Goal: Task Accomplishment & Management: Manage account settings

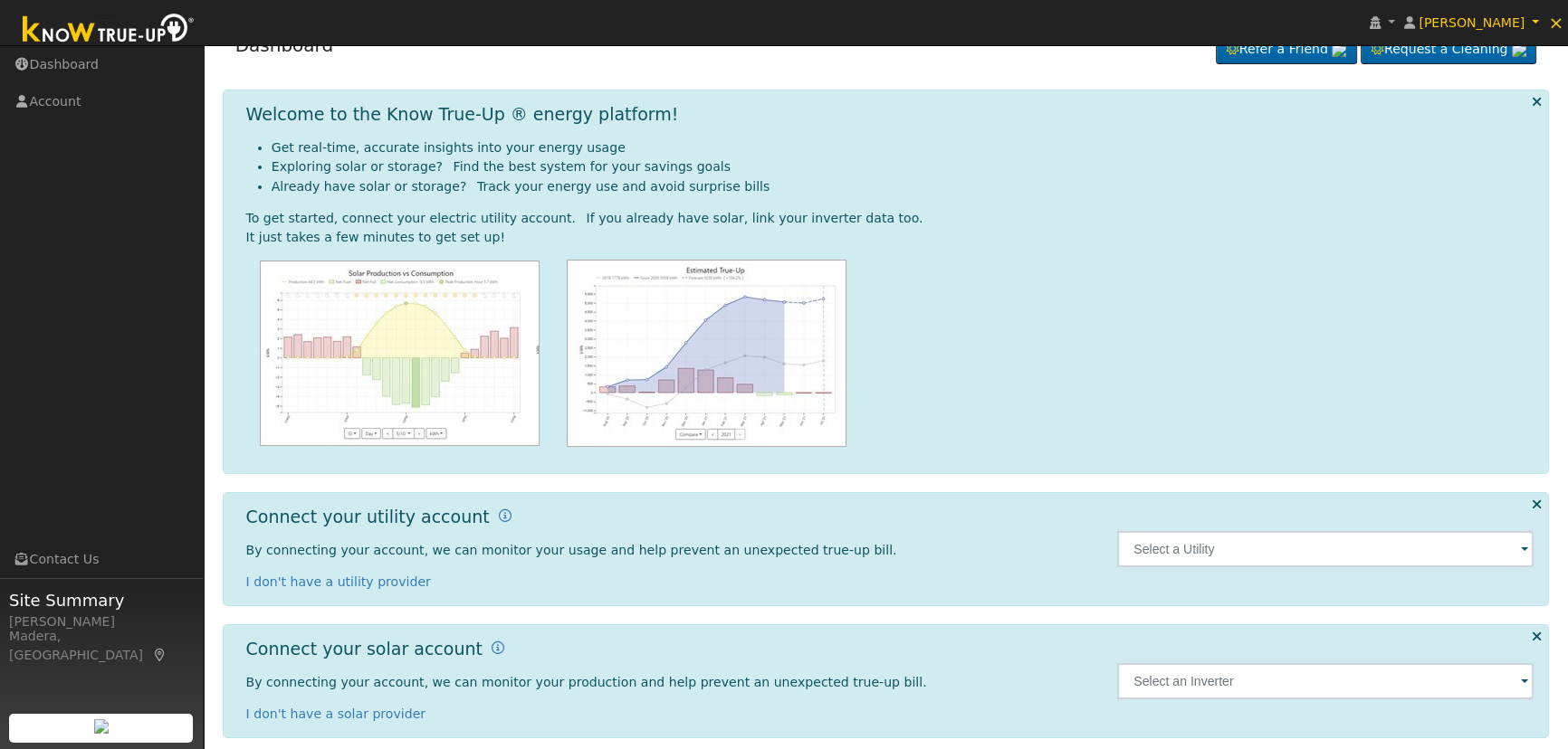
scroll to position [48, 0]
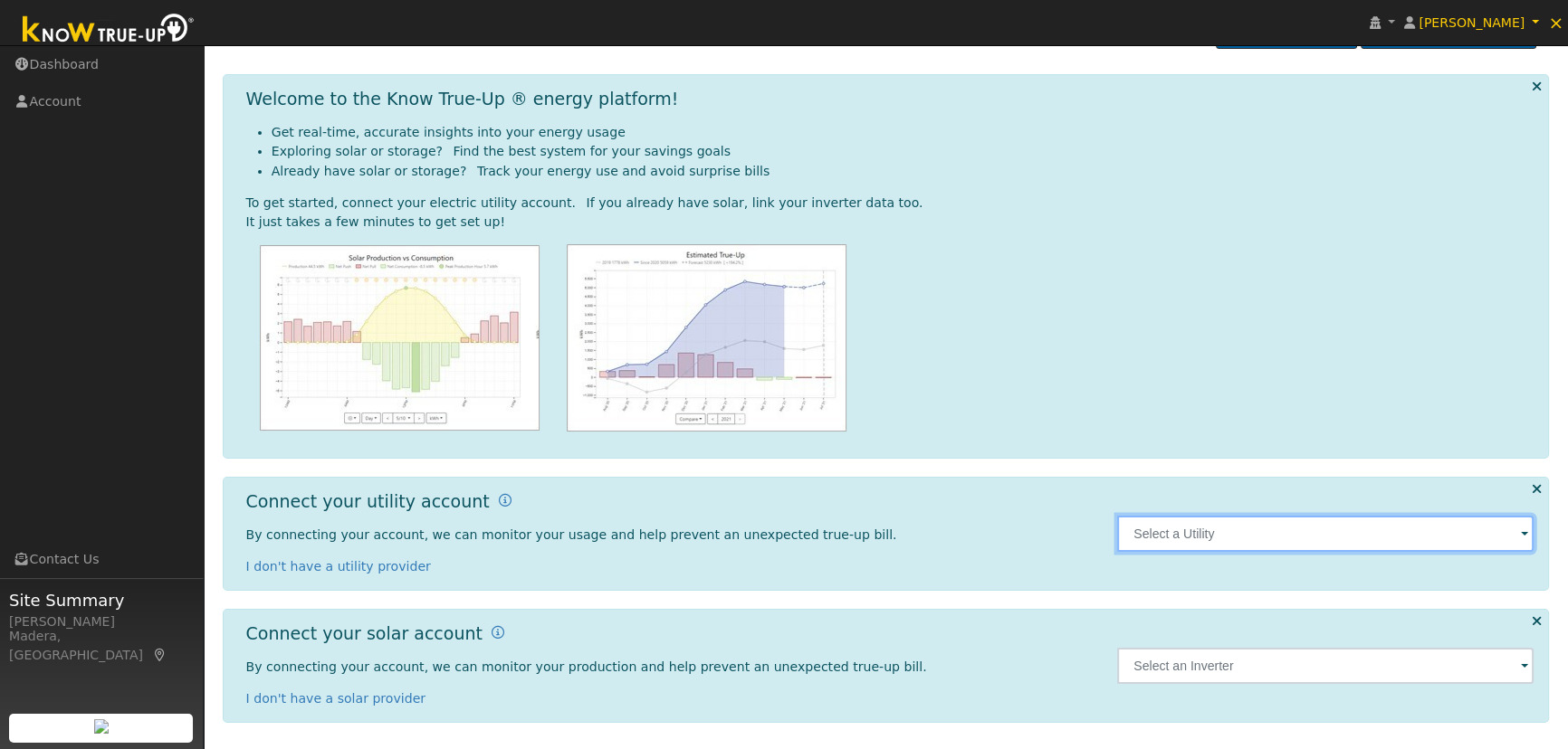
click at [1311, 525] on input "text" at bounding box center [1325, 533] width 417 height 36
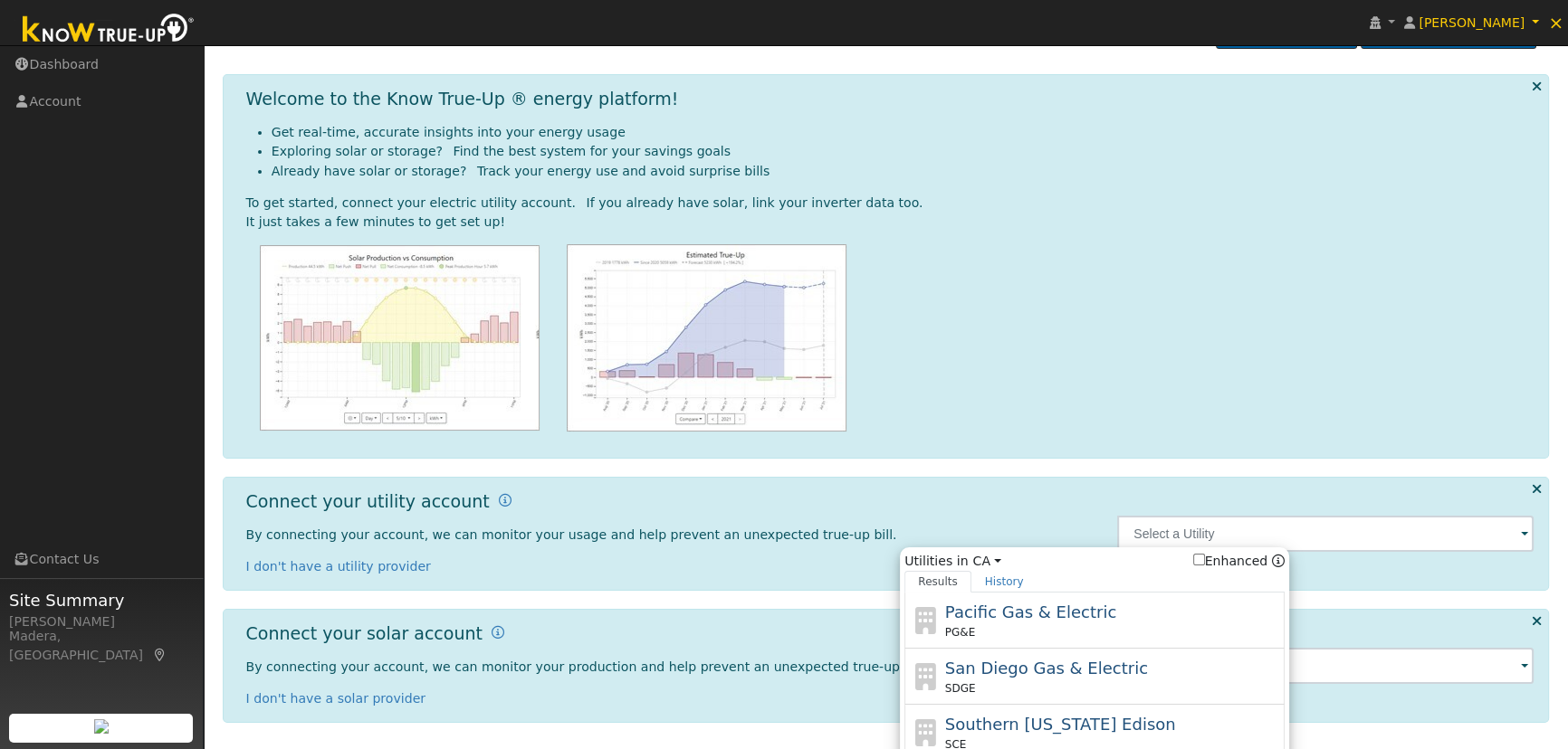
click at [1074, 612] on span "Pacific Gas & Electric" at bounding box center [1030, 611] width 171 height 19
type input "PG&E"
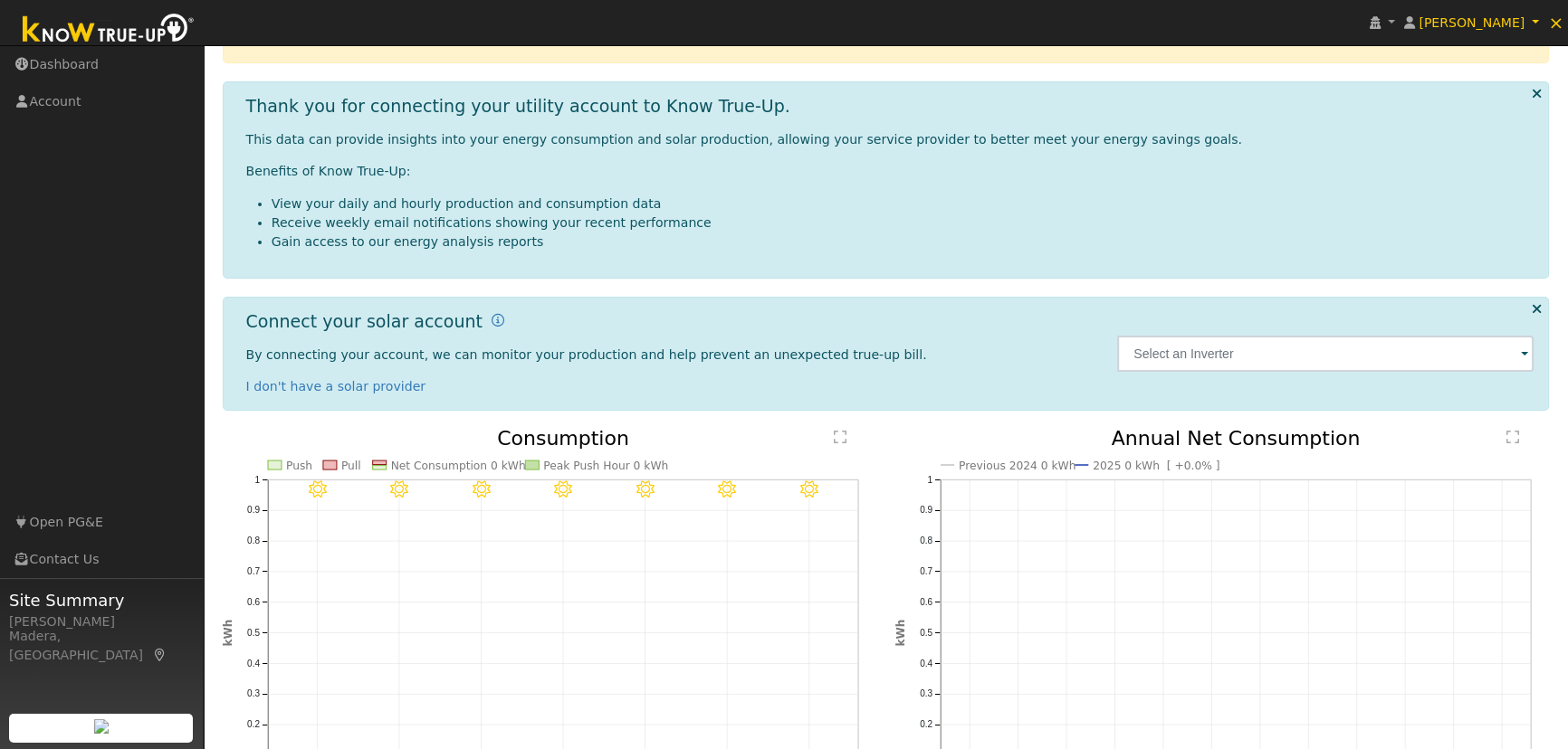
scroll to position [246, 0]
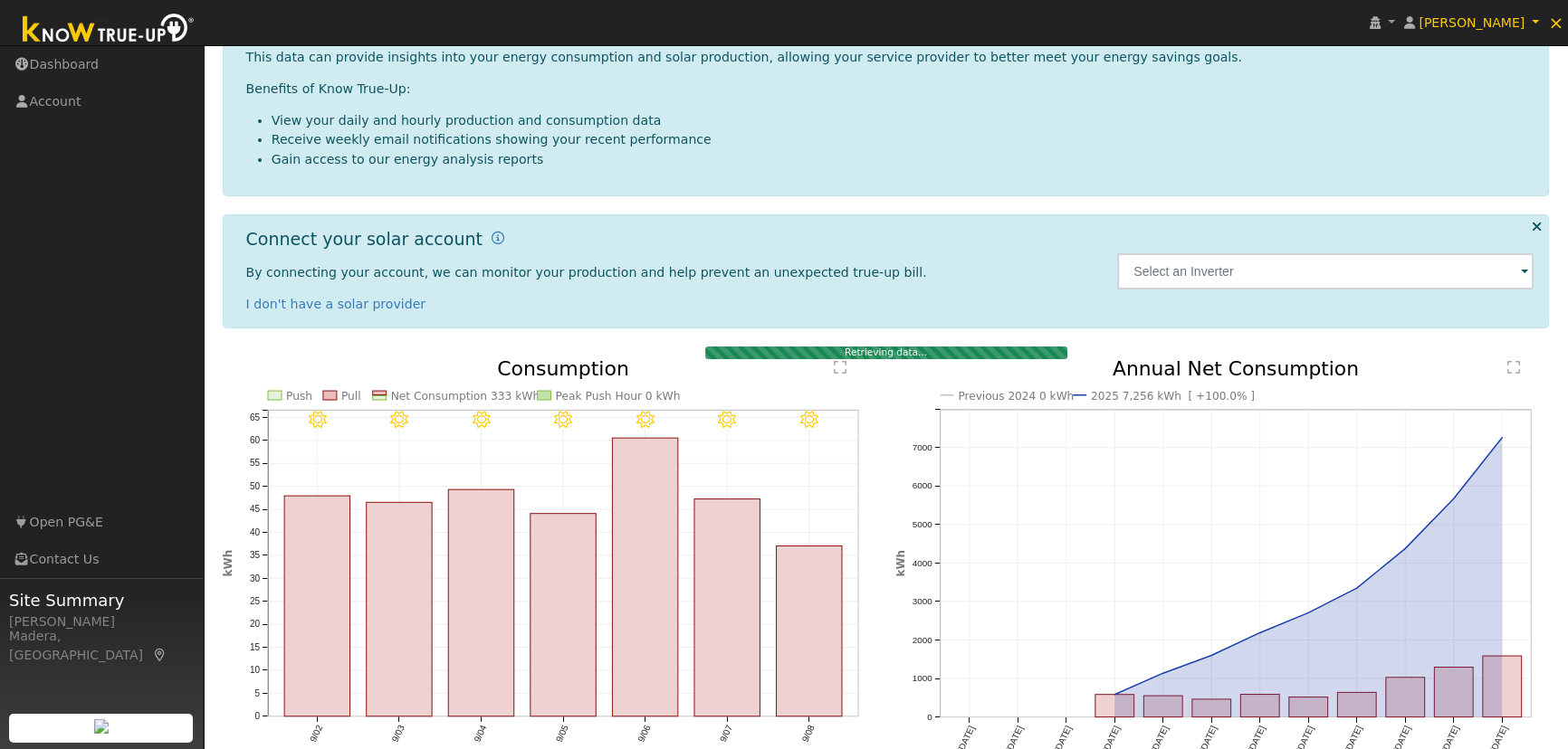
scroll to position [208, 0]
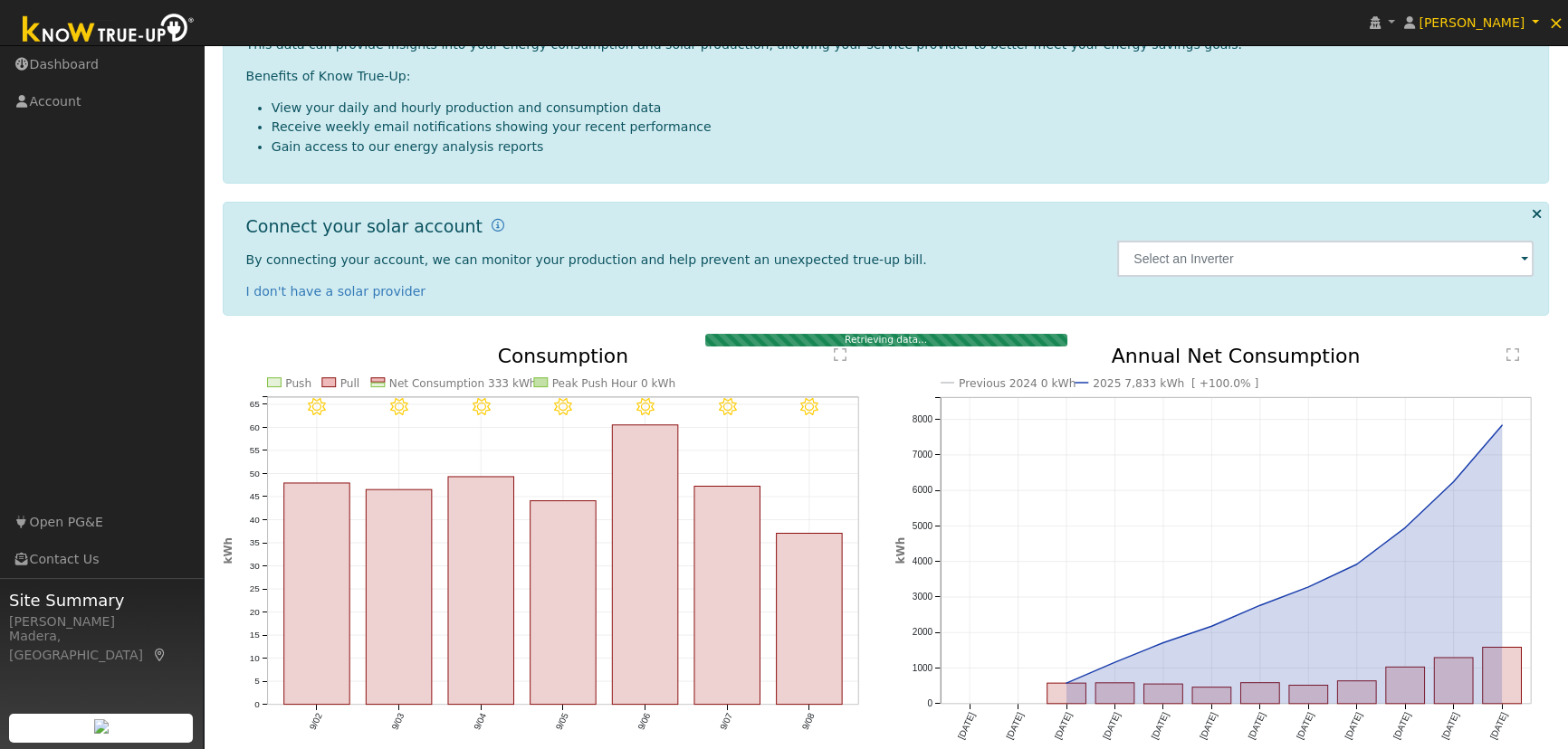
scroll to position [208, 0]
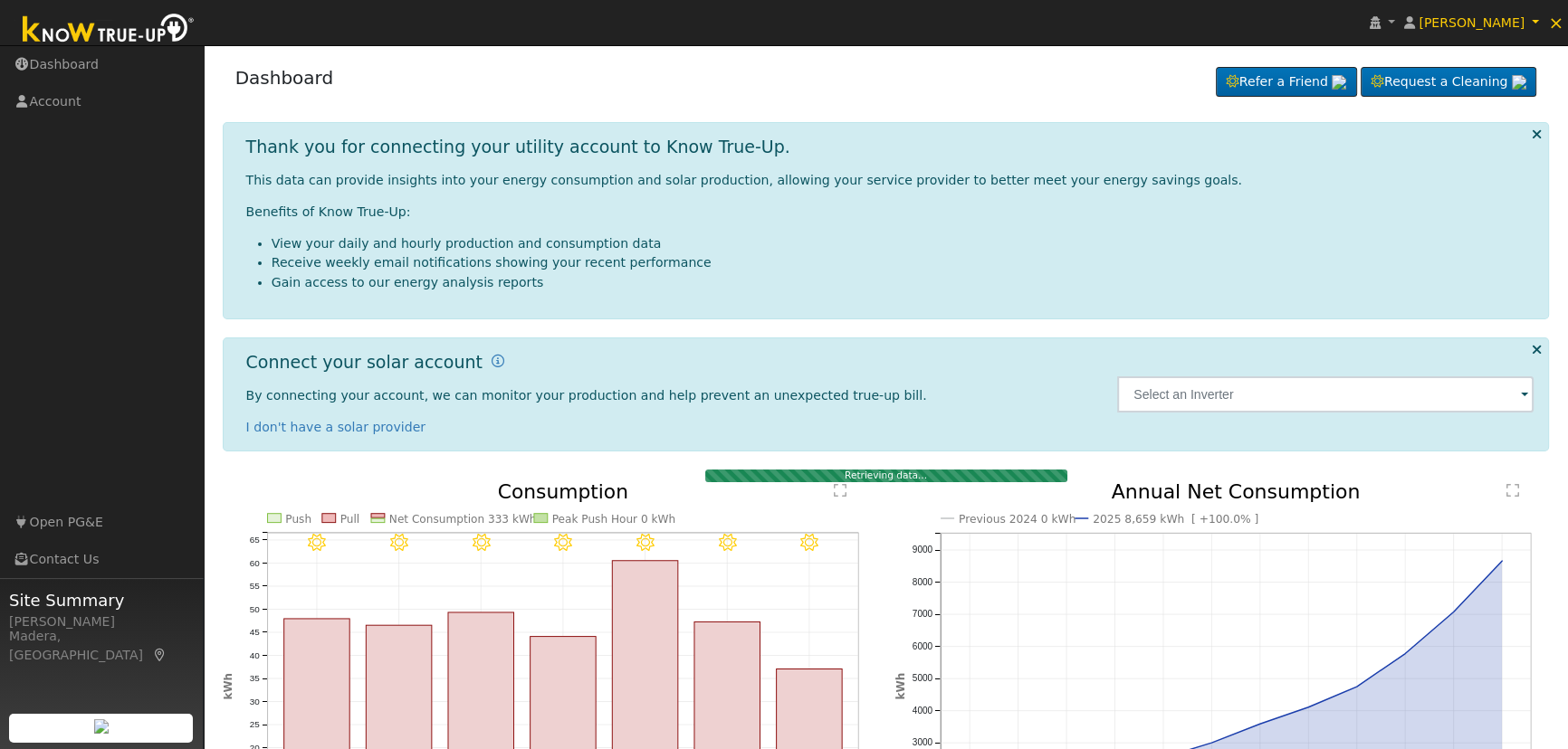
scroll to position [208, 0]
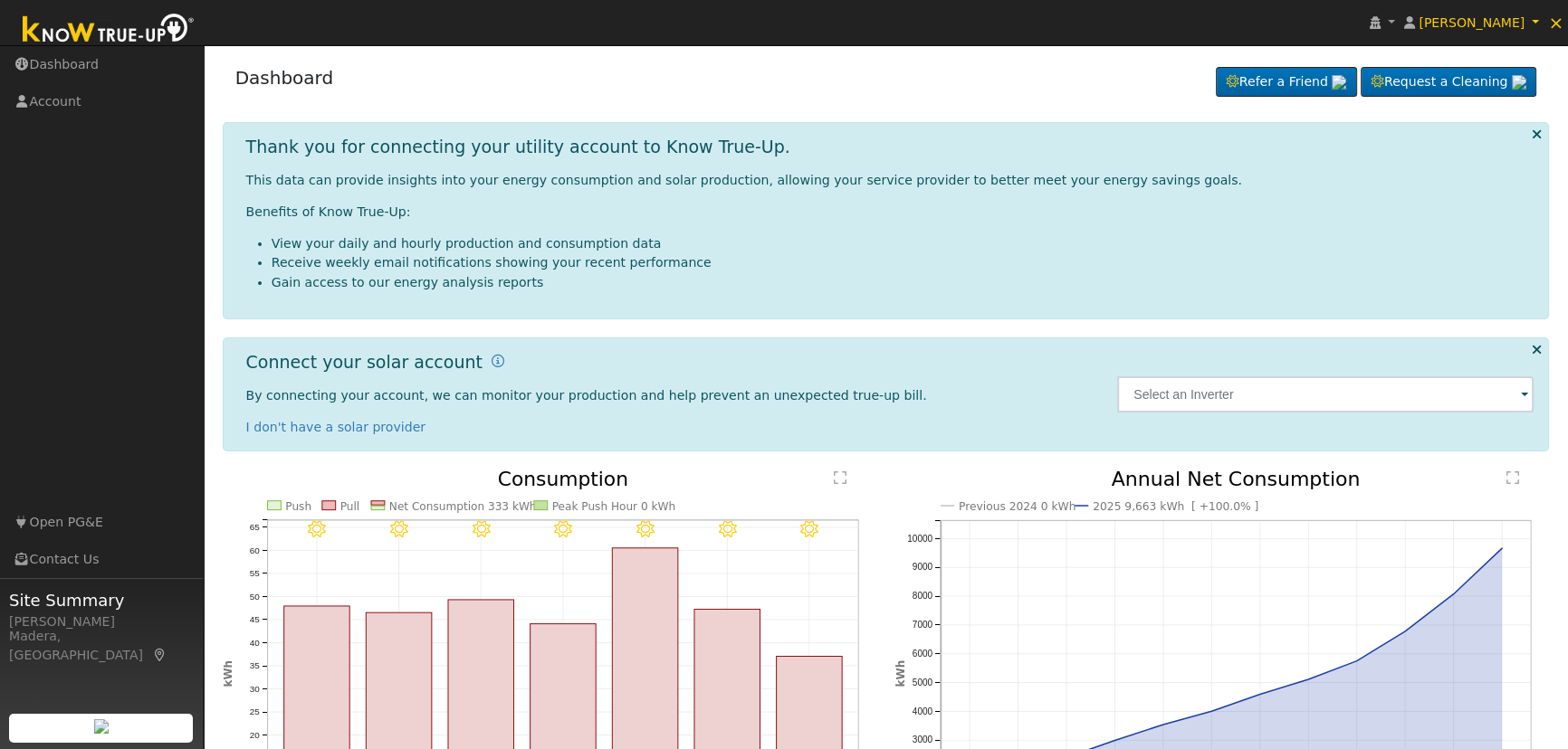
scroll to position [196, 0]
click at [1512, 23] on span "[PERSON_NAME]" at bounding box center [1471, 23] width 106 height 15
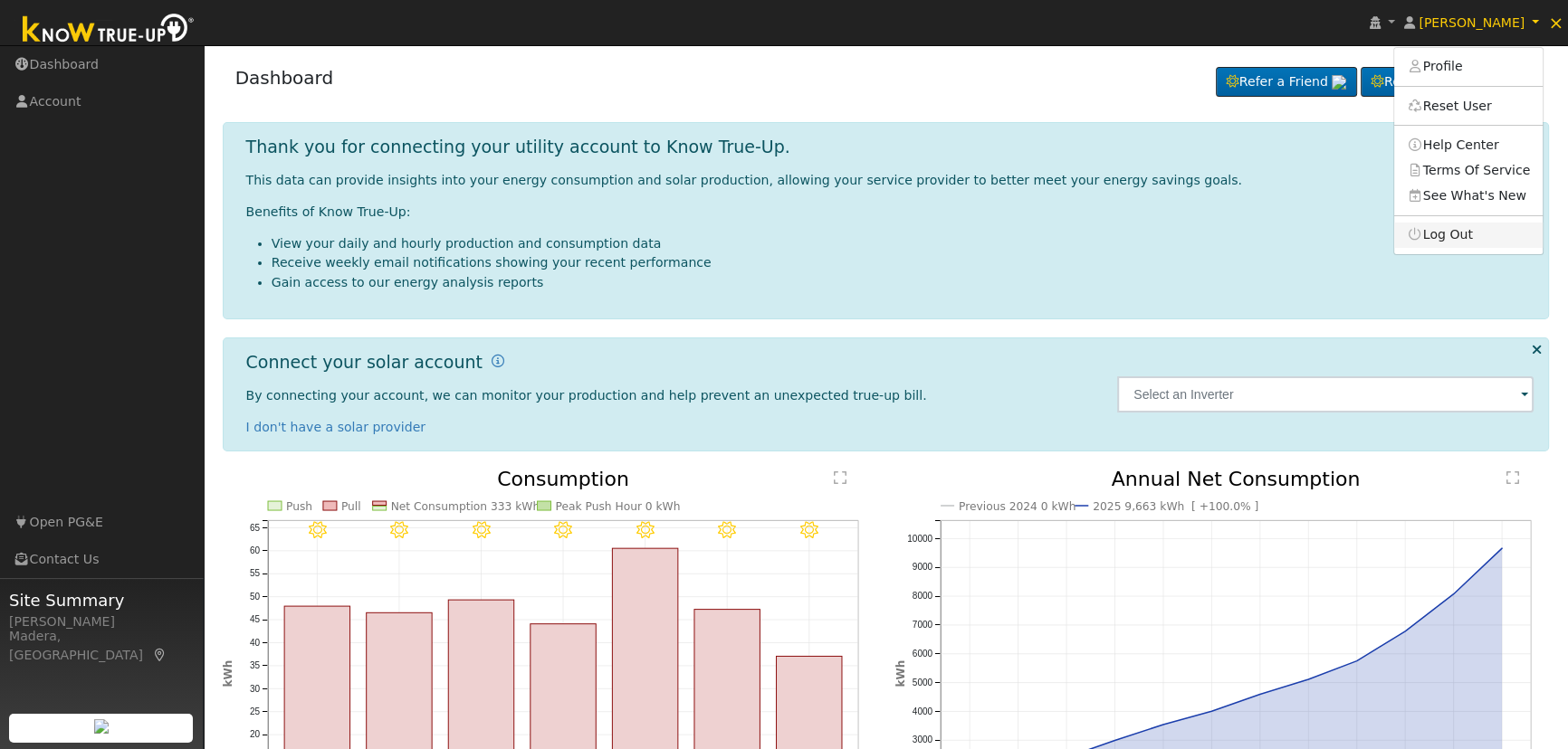
click at [1471, 230] on link "Log Out" at bounding box center [1468, 235] width 149 height 25
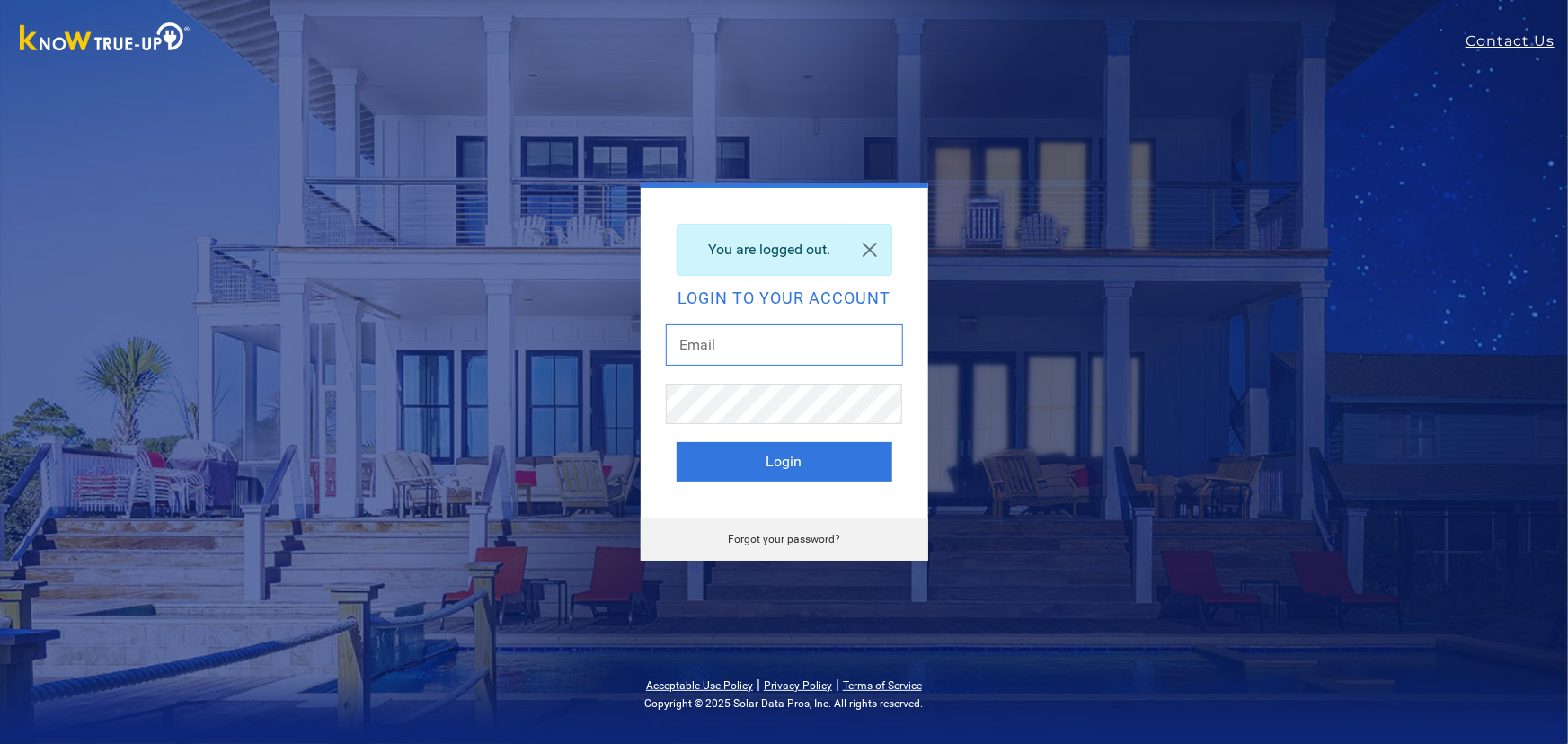
click at [799, 334] on input "text" at bounding box center [784, 345] width 238 height 41
type input "dgibby024@gmail.com"
click at [786, 461] on button "Login" at bounding box center [784, 461] width 216 height 39
